Goal: Task Accomplishment & Management: Manage account settings

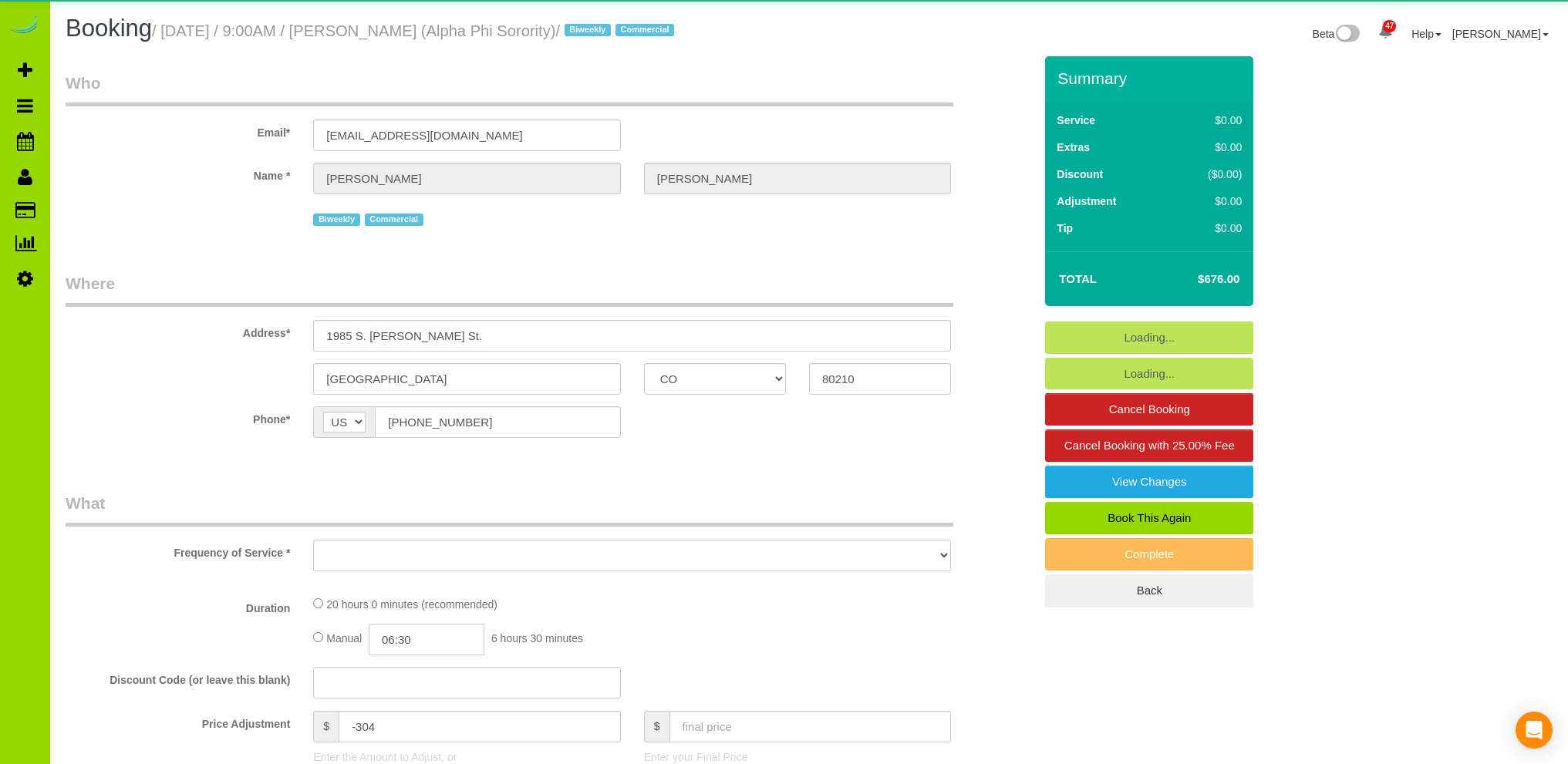
select select "CO"
select select "number:1"
select select "number:21"
select select "object:965"
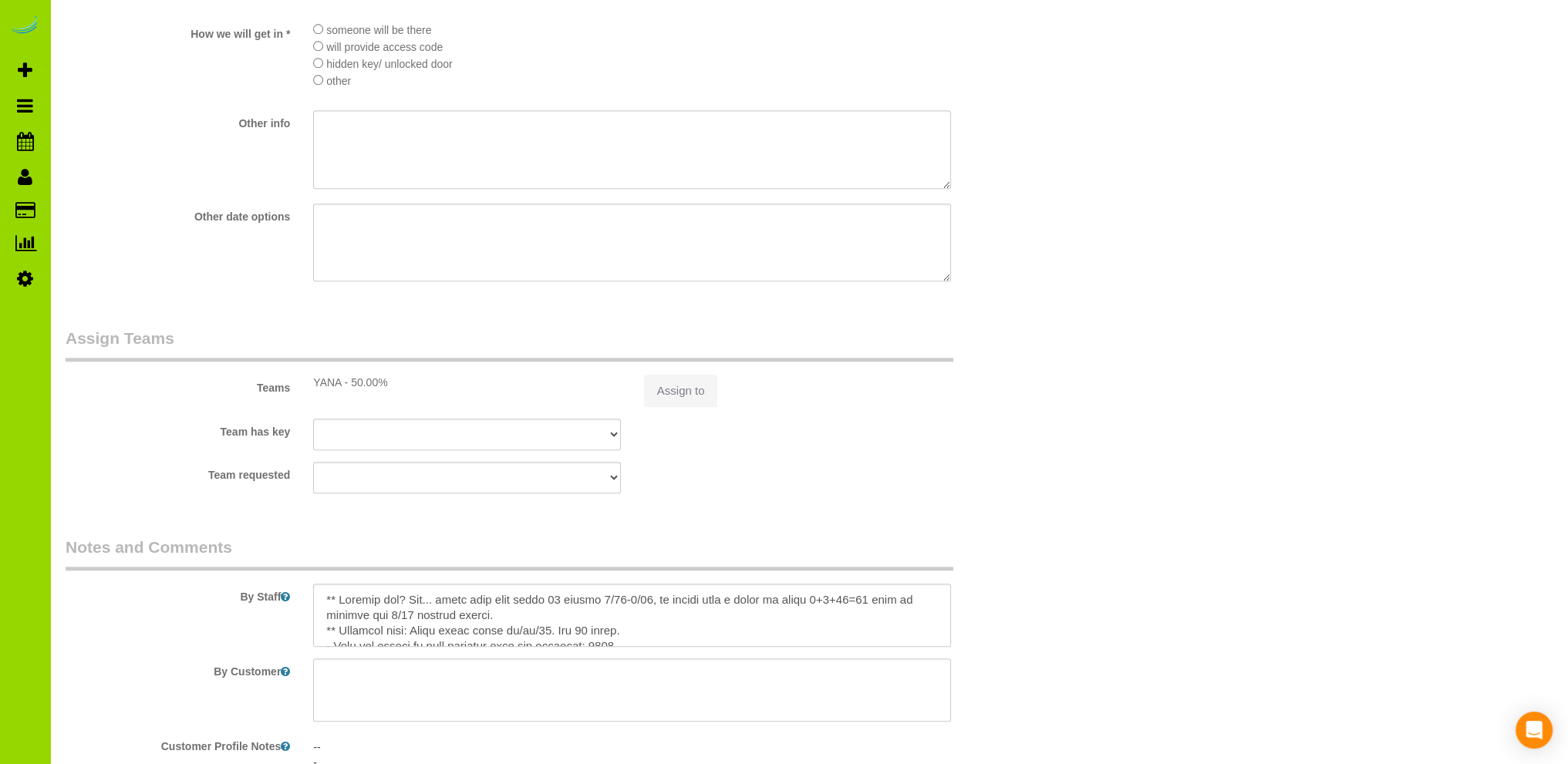
select select "string:fspay-b452c7c5-a752-4635-b48c-b7a360c675a4"
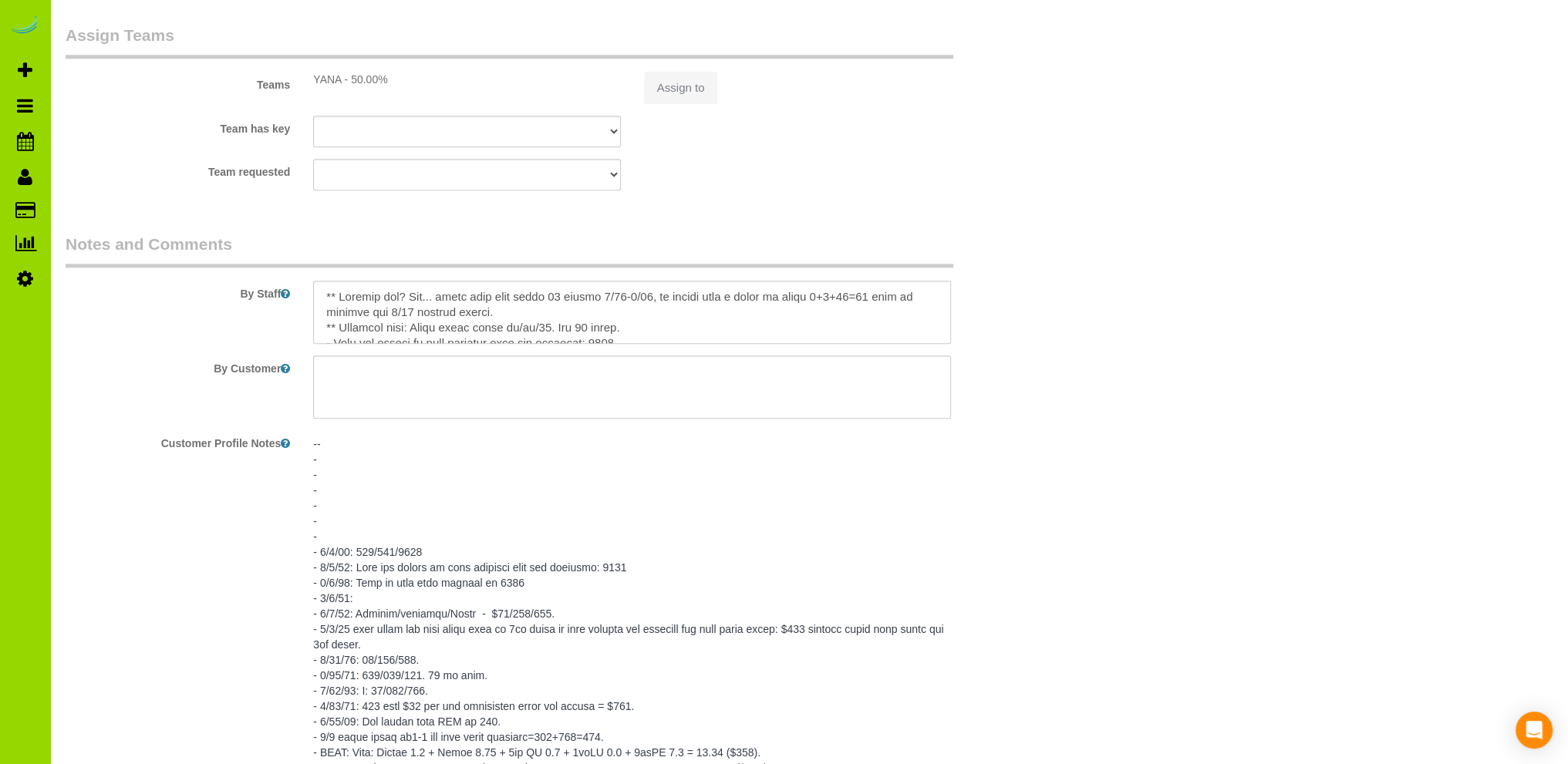
select select "spot1"
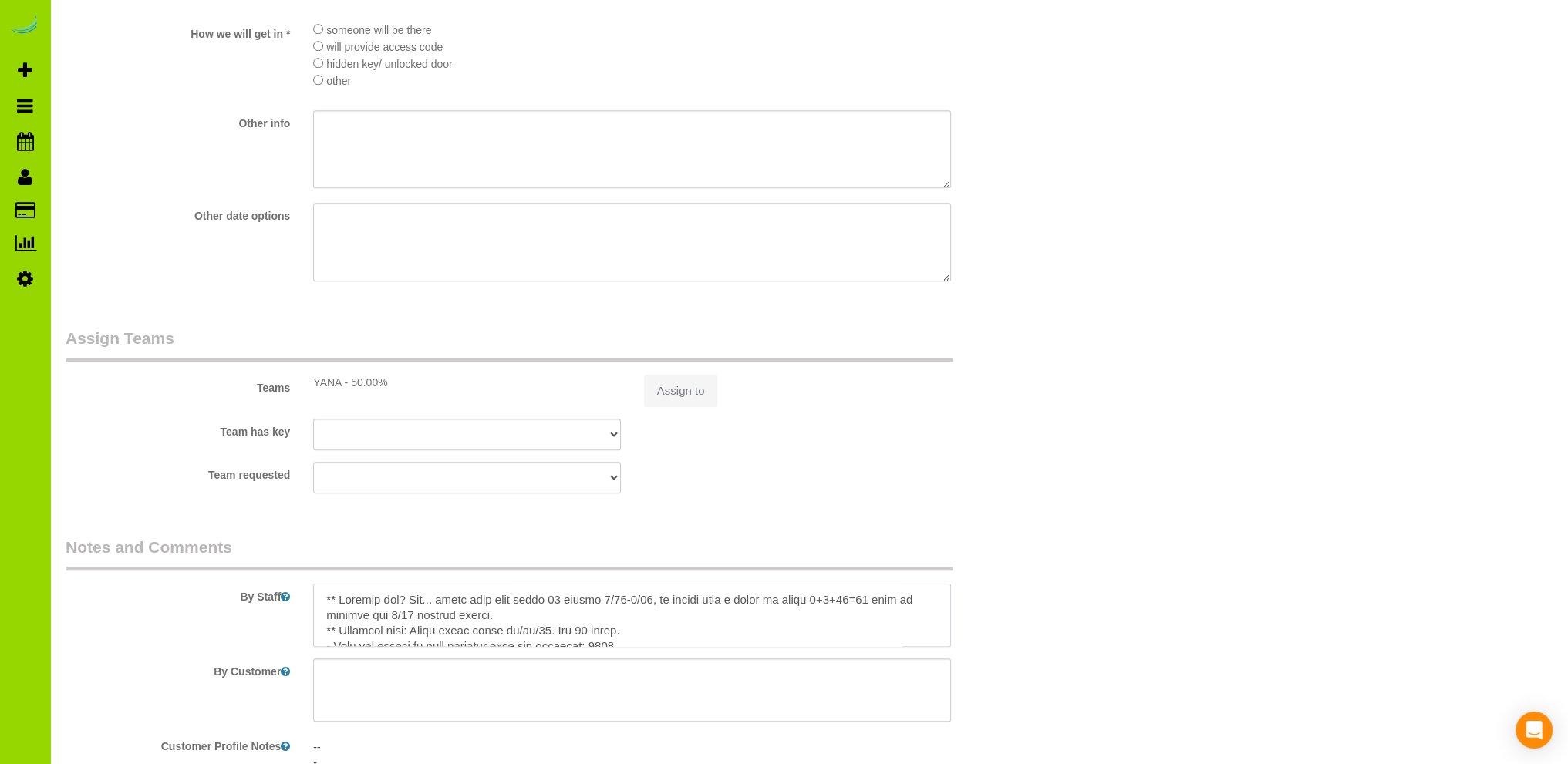
click at [568, 619] on textarea at bounding box center [632, 614] width 638 height 63
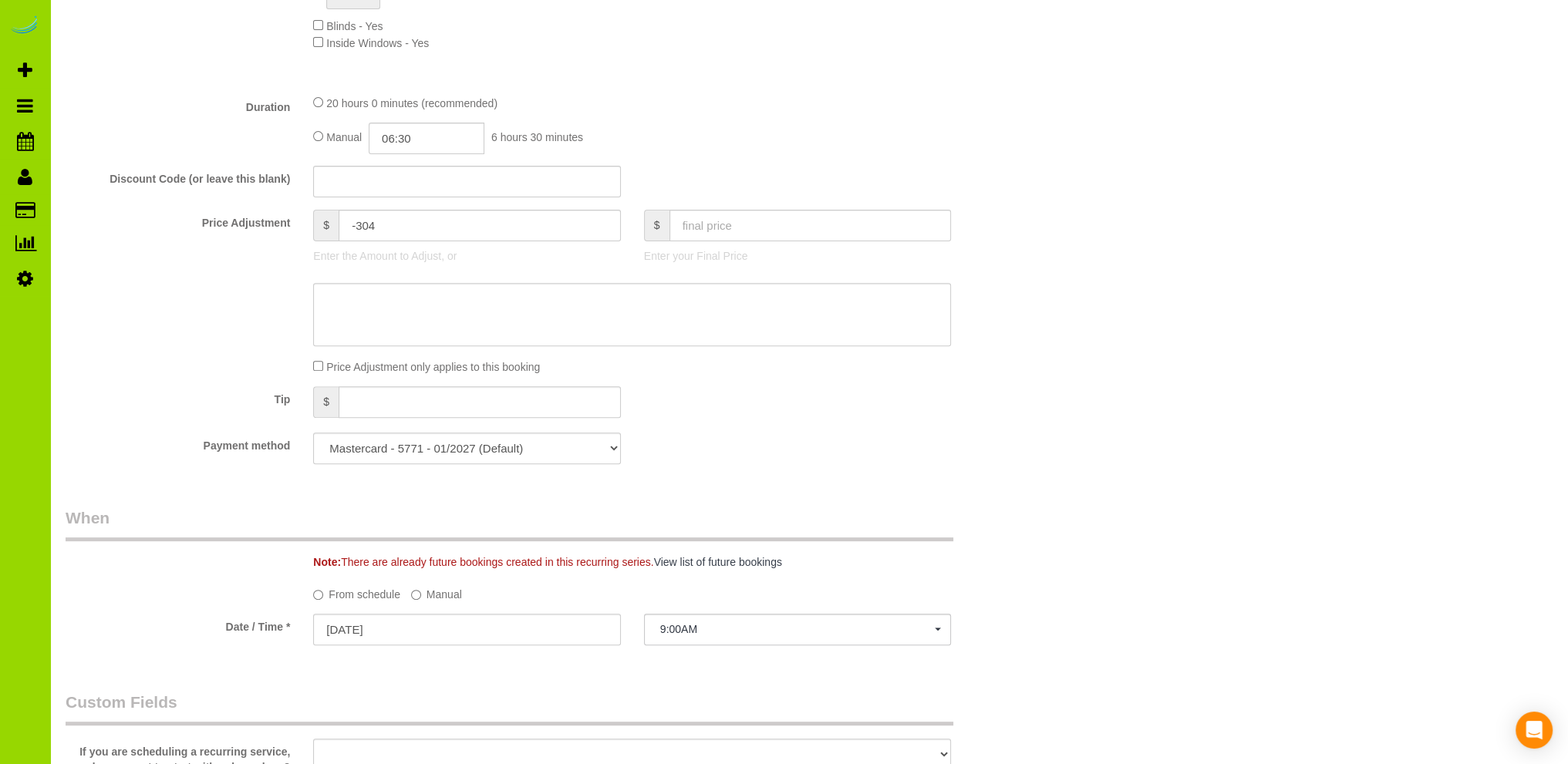
scroll to position [65, 0]
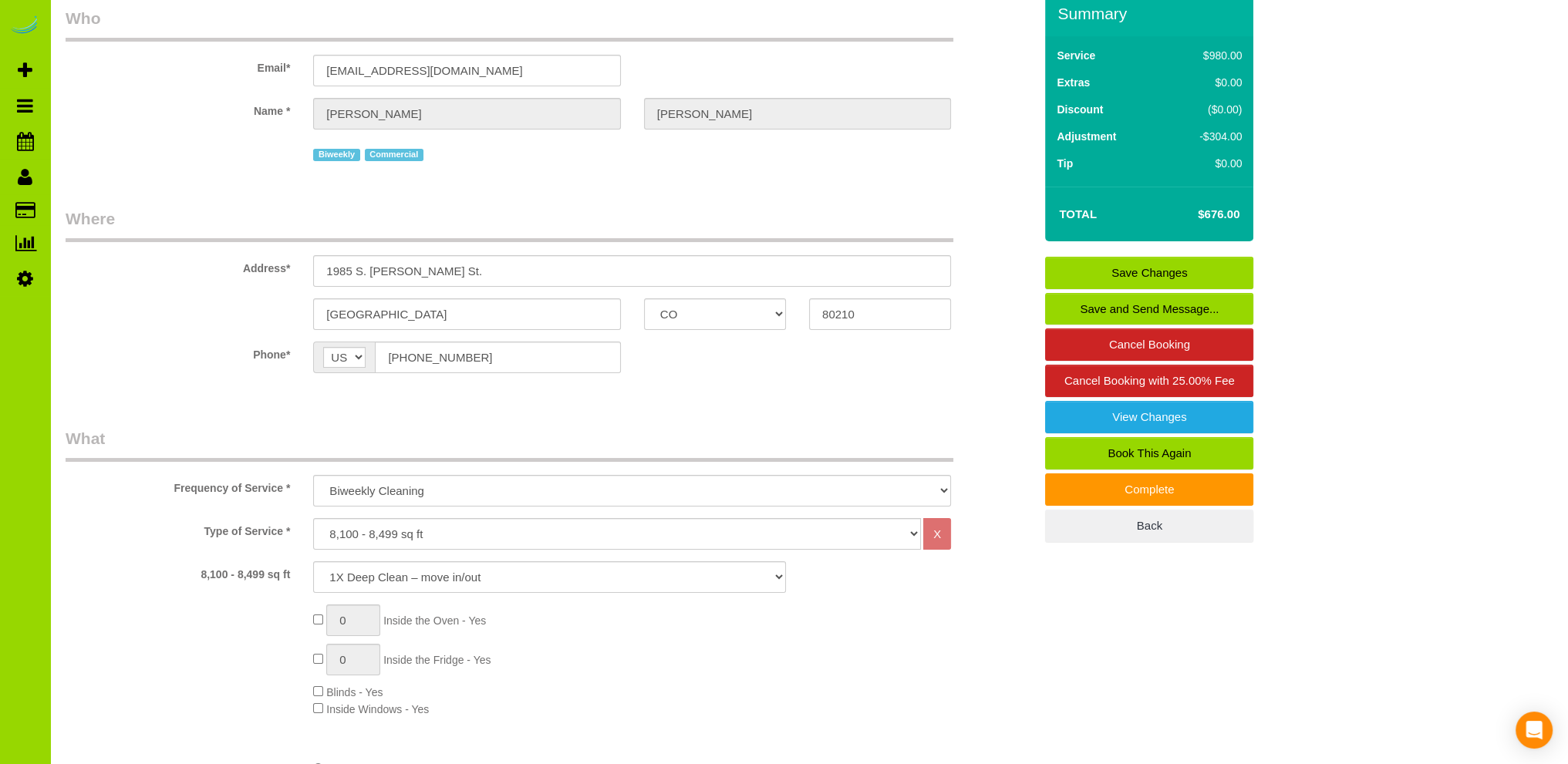
type textarea "** Laundry day? Yes... after they have about 12 guests 9/16-9/18, we should hav…"
click at [1175, 271] on link "Save Changes" at bounding box center [1149, 272] width 208 height 32
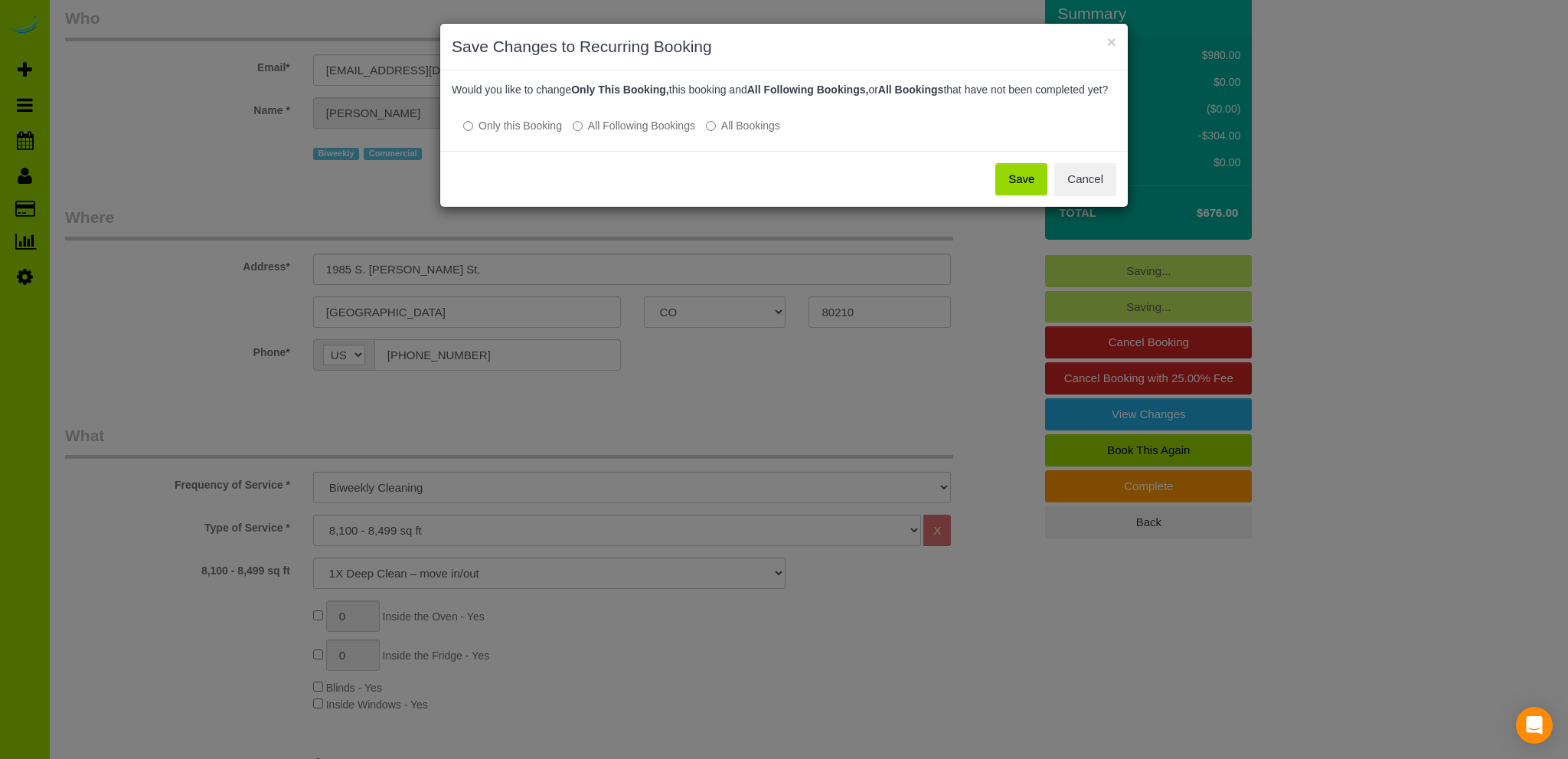
click at [1019, 194] on button "Save" at bounding box center [1021, 179] width 52 height 32
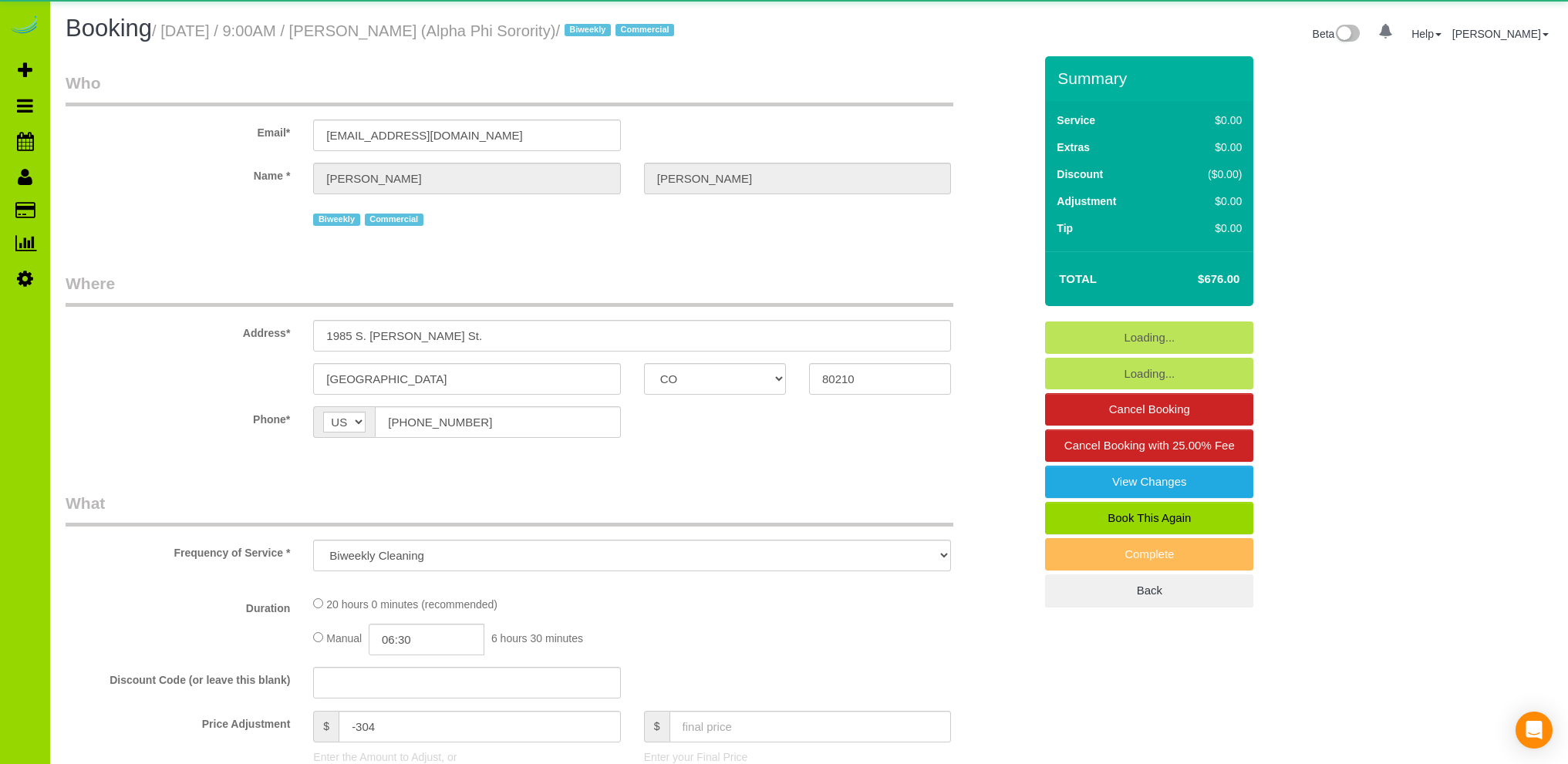
select select "CO"
select select "number:1"
select select "number:21"
select select "object:1010"
select select "spot1"
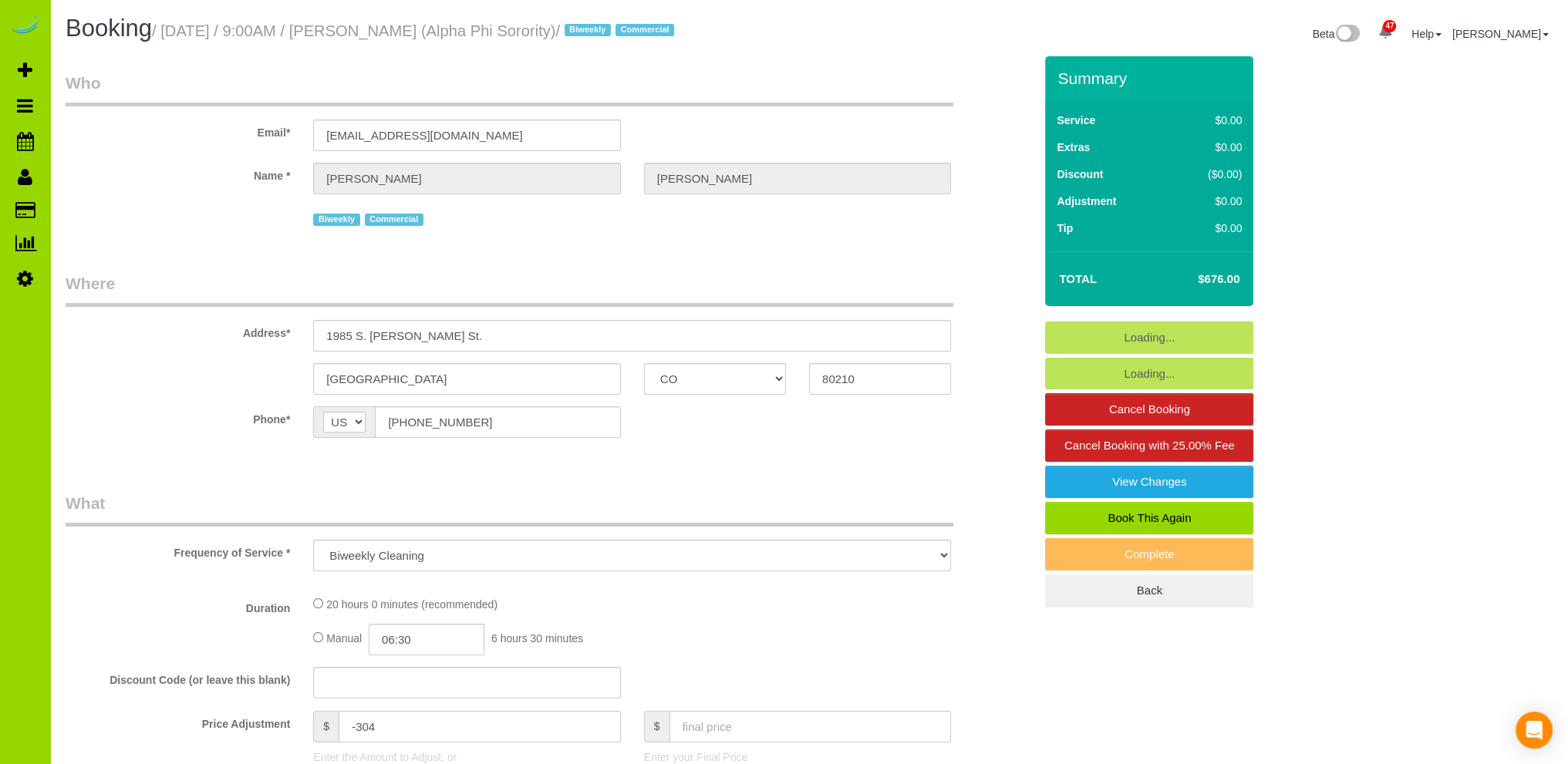
select select "string:fspay-b452c7c5-a752-4635-b48c-b7a360c675a4"
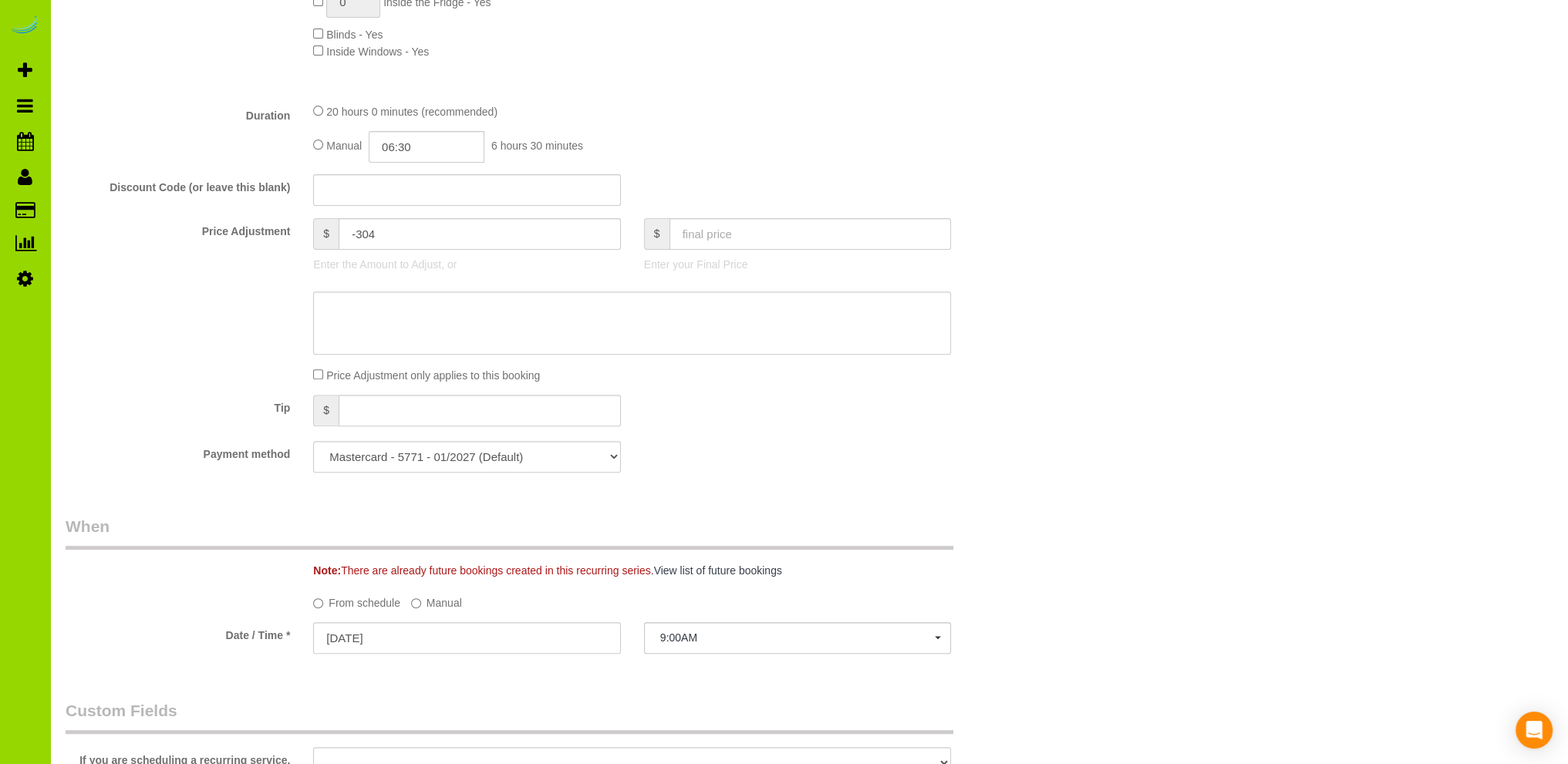
scroll to position [771, 0]
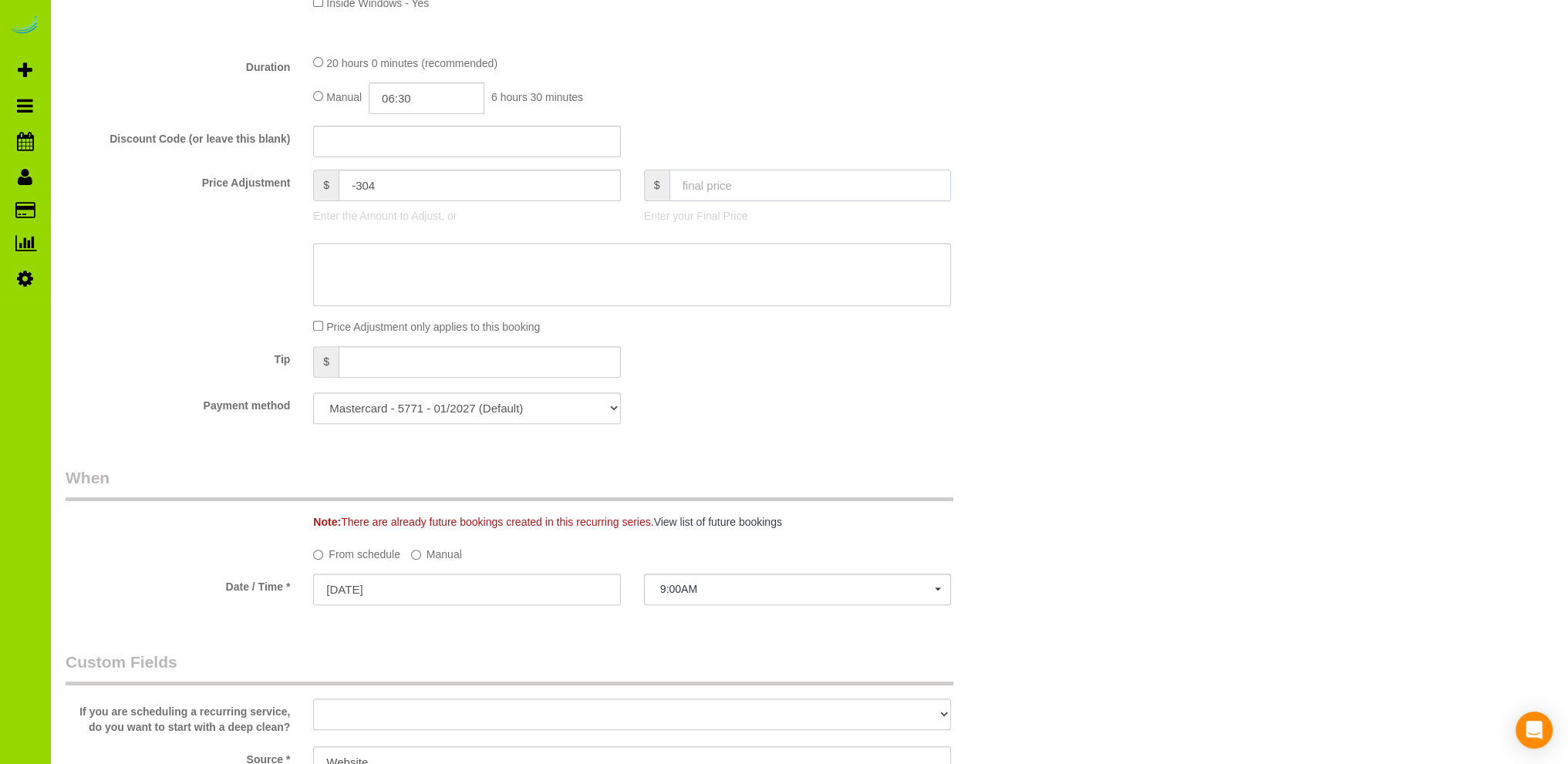
click at [732, 184] on input "text" at bounding box center [811, 186] width 282 height 31
type input "723.00"
click at [1030, 165] on fieldset "What Frequency of Service * One Time Cleaning Weekly Cleaning Biweekly Cleaning…" at bounding box center [550, 78] width 968 height 715
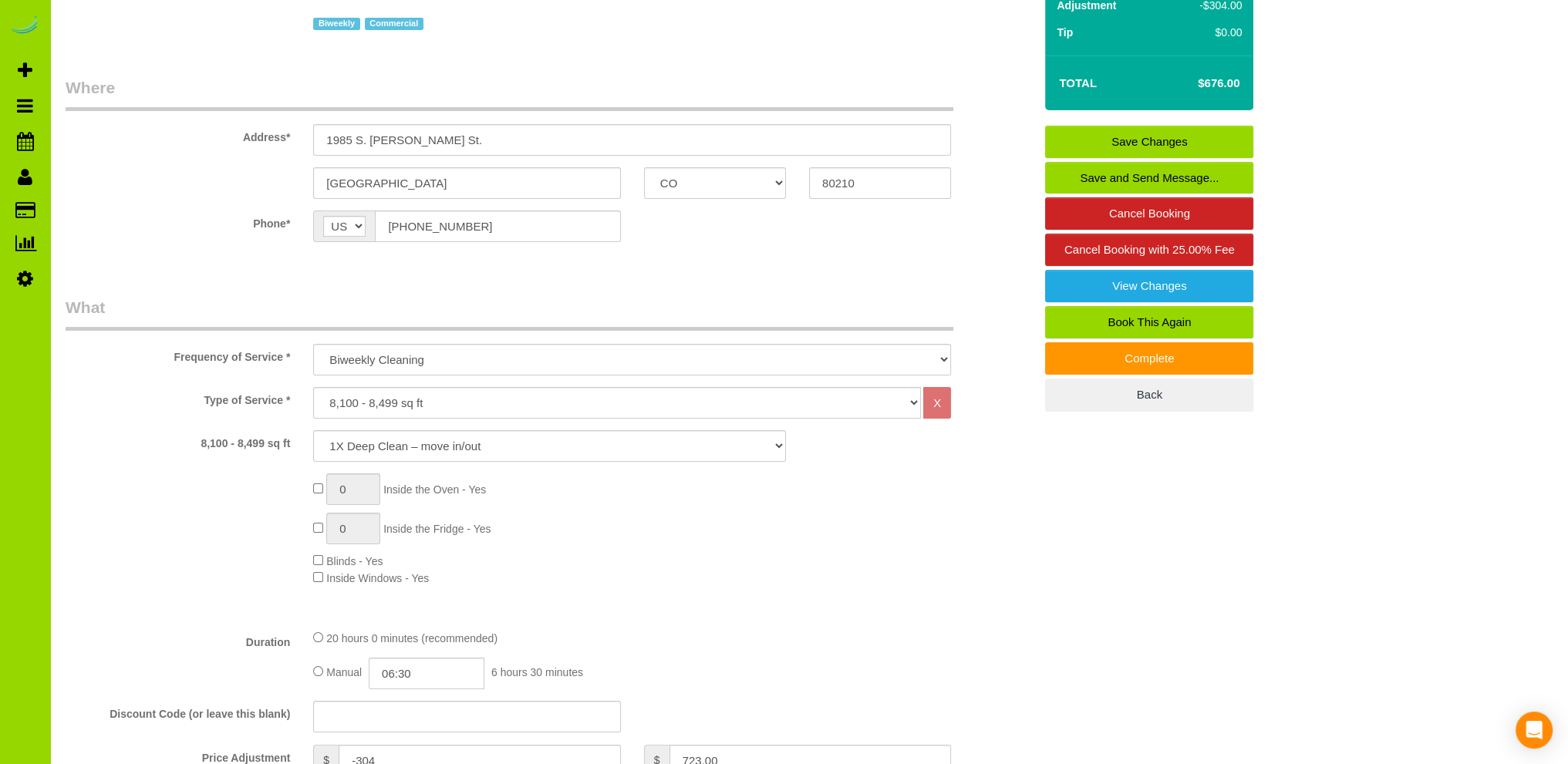
scroll to position [0, 0]
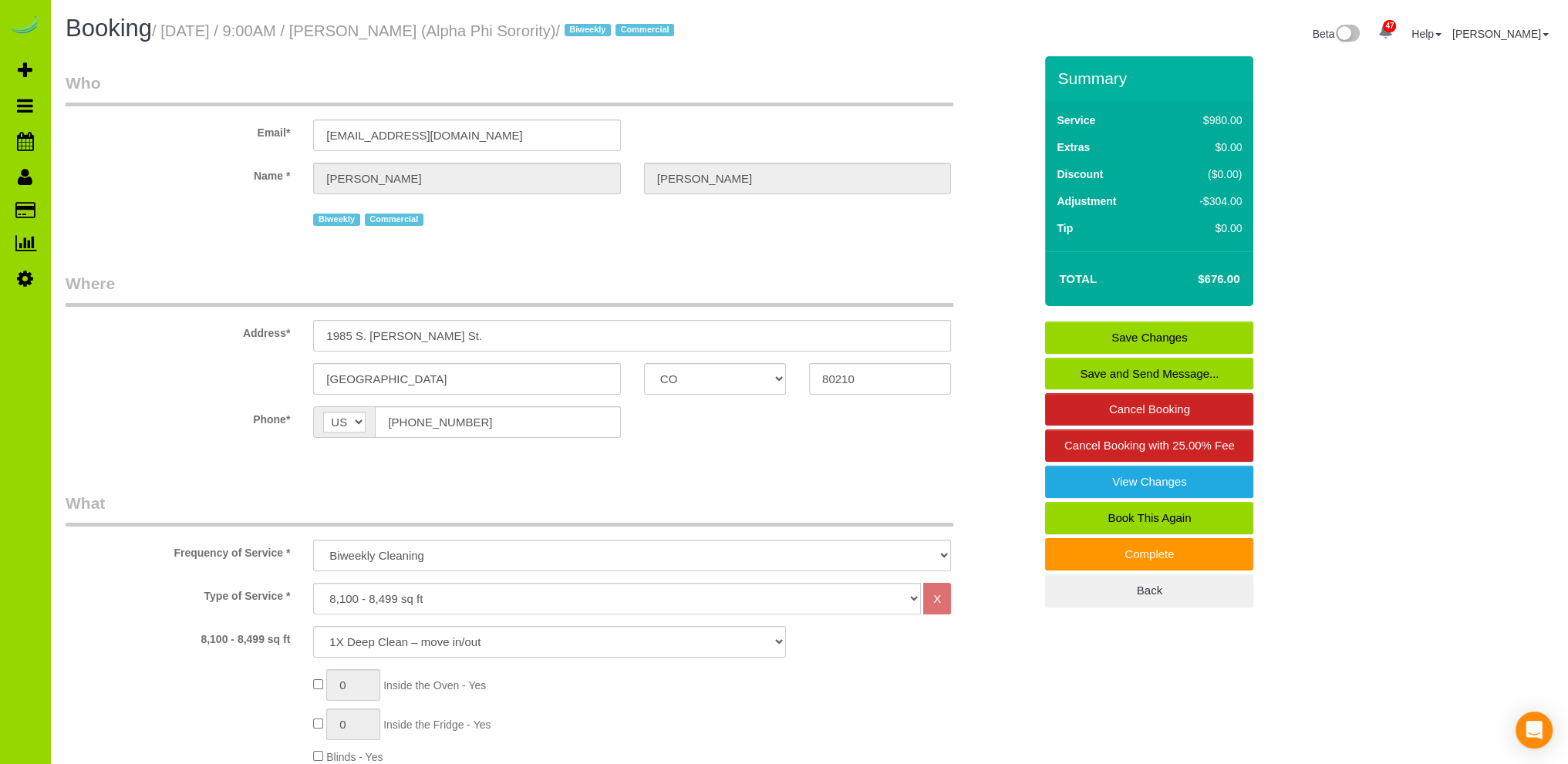
type input "-257"
click at [1135, 330] on link "Save Changes" at bounding box center [1149, 337] width 208 height 32
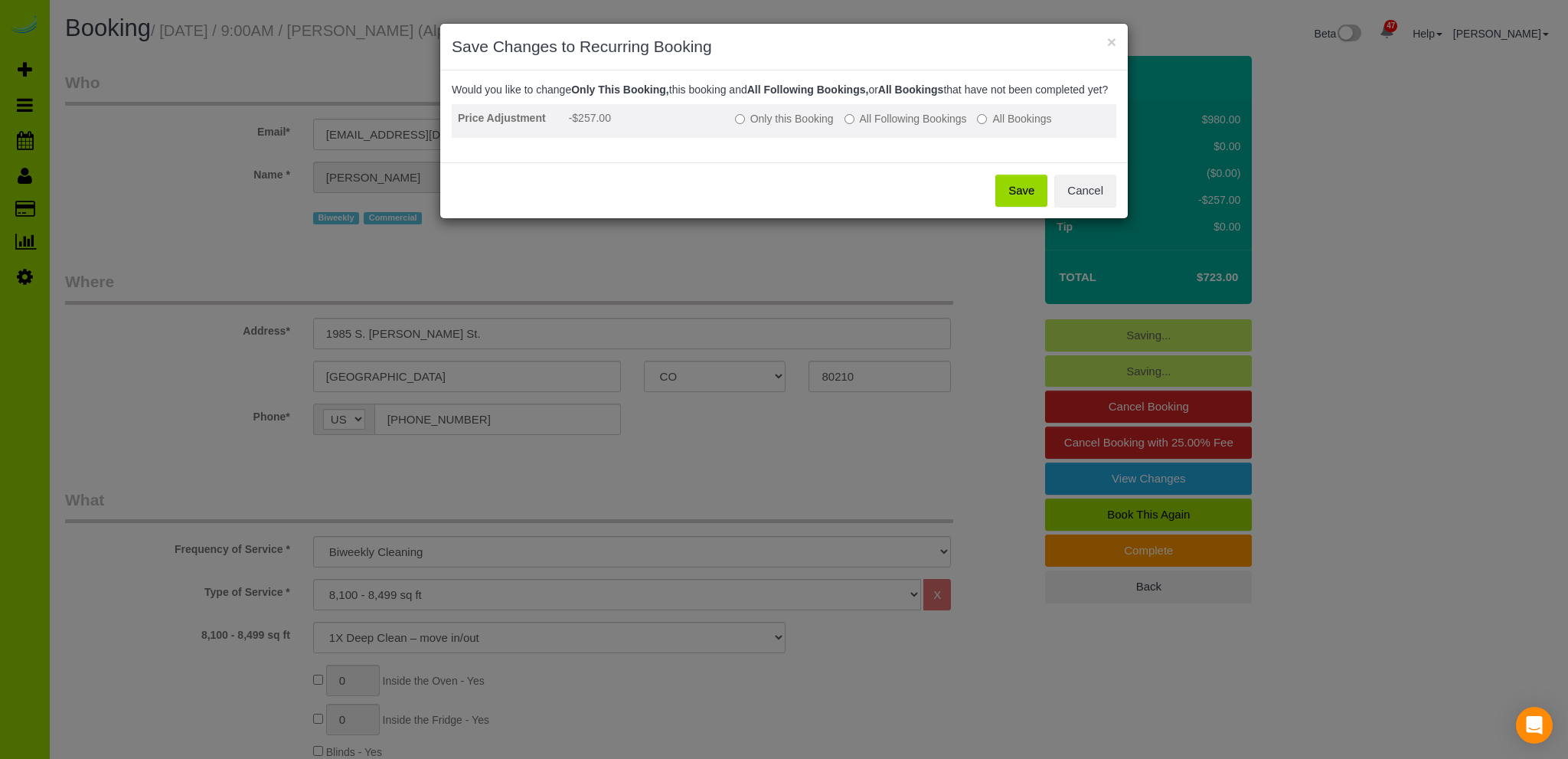
click at [738, 125] on label "Only this Booking" at bounding box center [784, 119] width 99 height 16
click at [1025, 205] on button "Save" at bounding box center [1021, 190] width 52 height 32
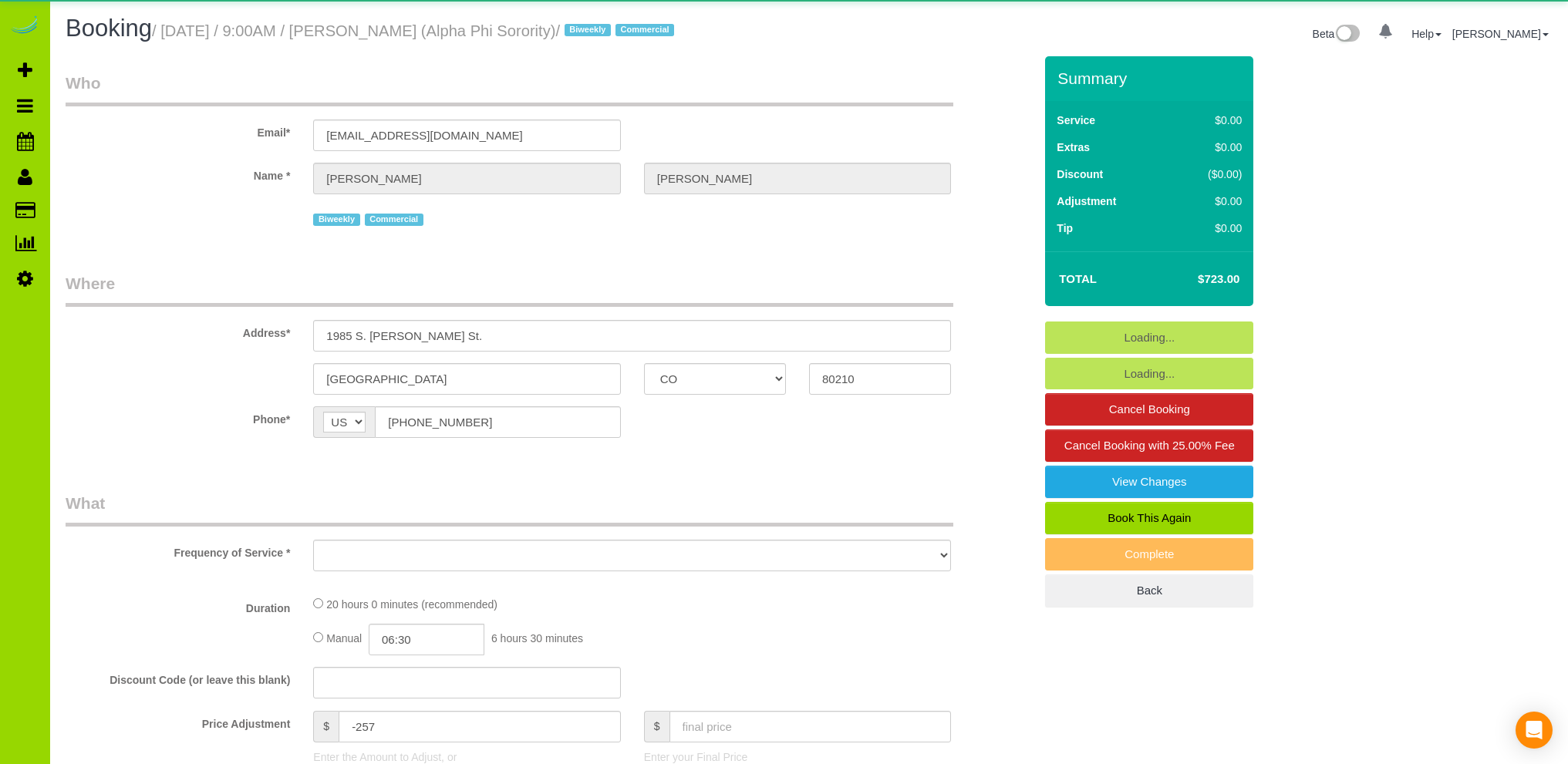
select select "CO"
select select "string:fspay-b452c7c5-a752-4635-b48c-b7a360c675a4"
select select "spot1"
select select "number:1"
select select "number:21"
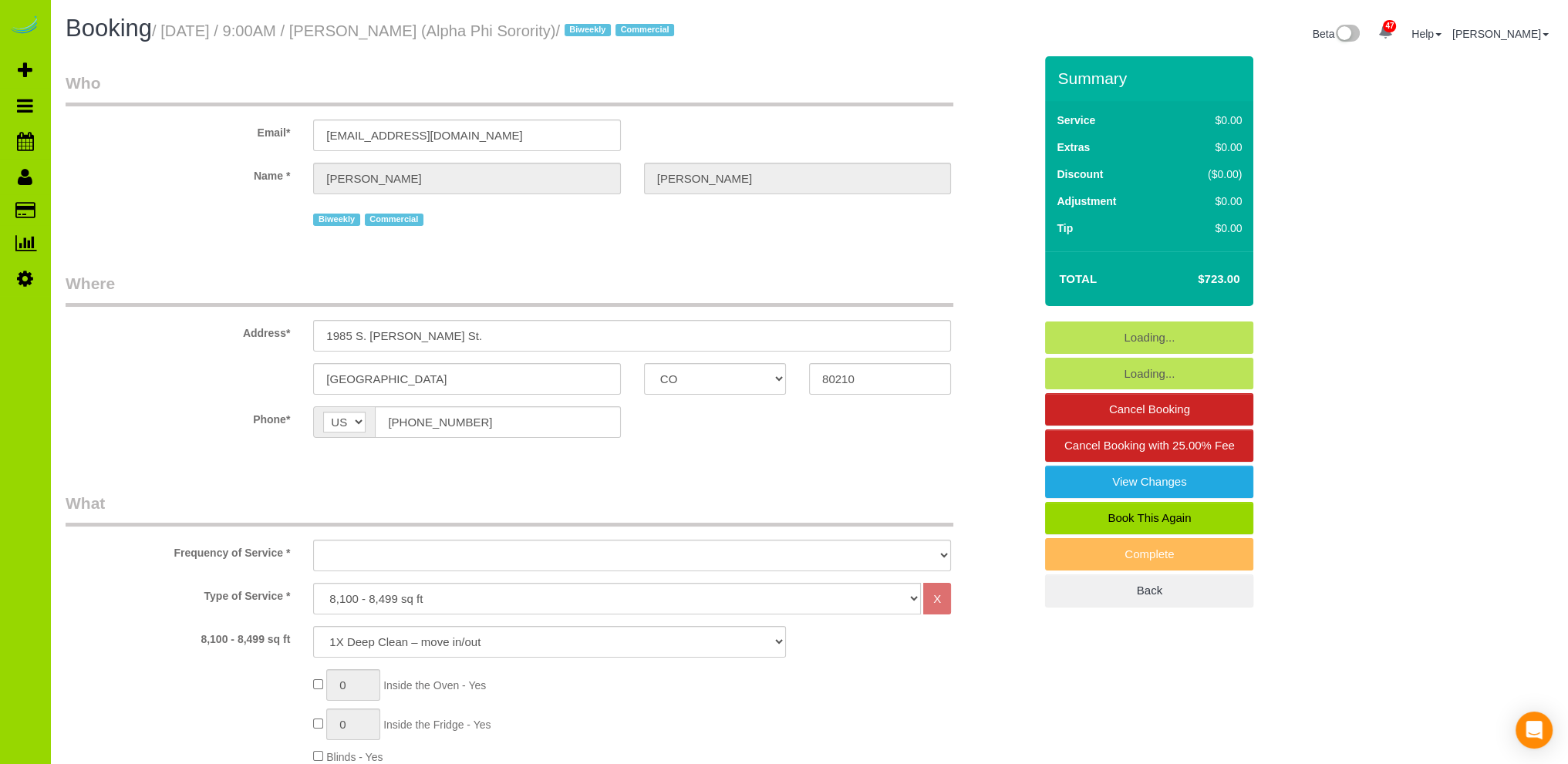
select select "object:1156"
select select "spot6"
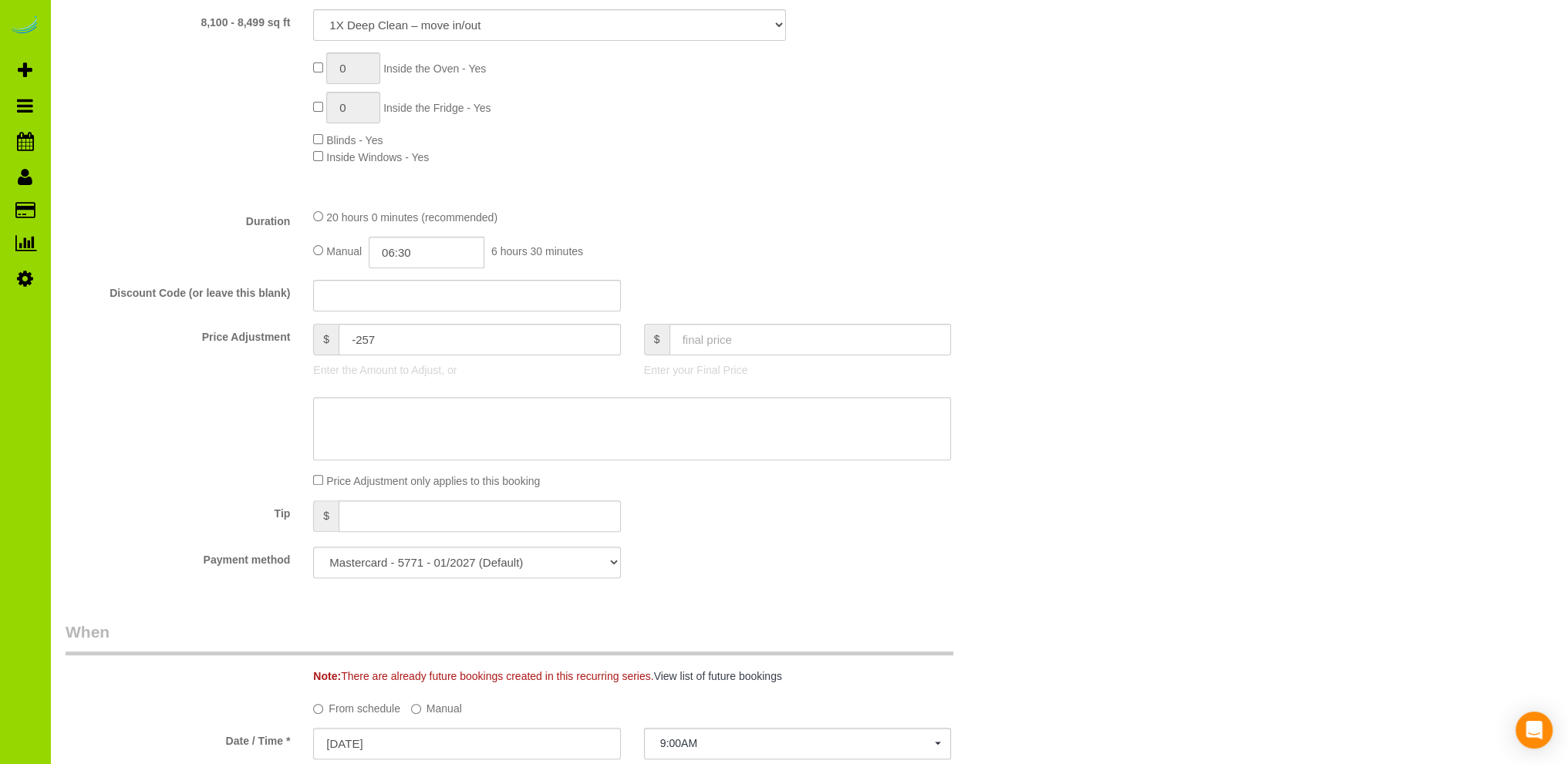
select select "object:1231"
